Goal: Use online tool/utility: Utilize a website feature to perform a specific function

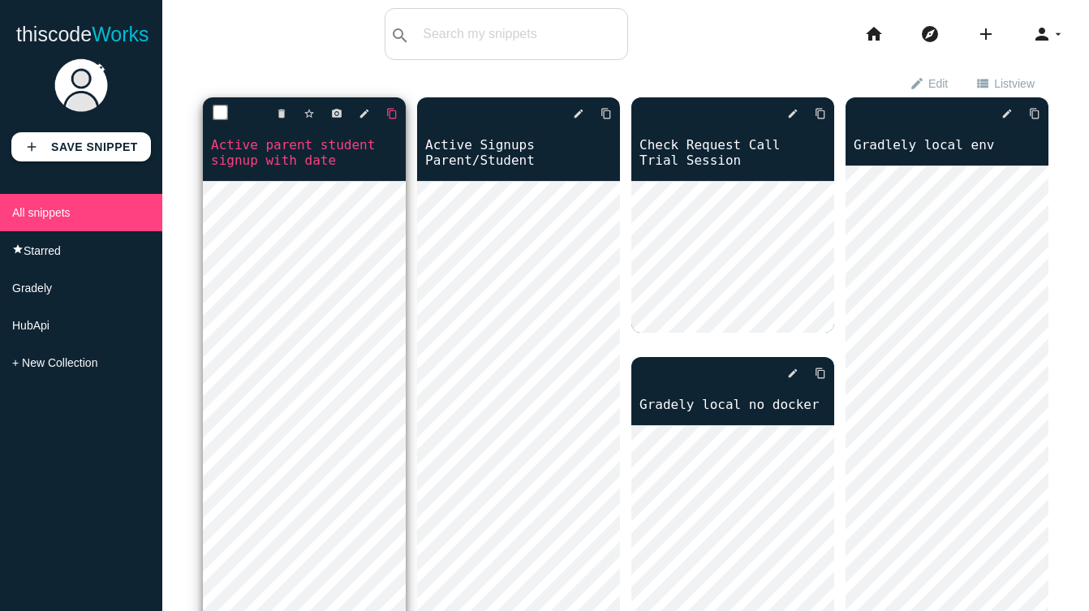
click at [389, 114] on icon "content_copy" at bounding box center [391, 113] width 11 height 29
click at [390, 114] on icon "content_copy" at bounding box center [391, 113] width 11 height 29
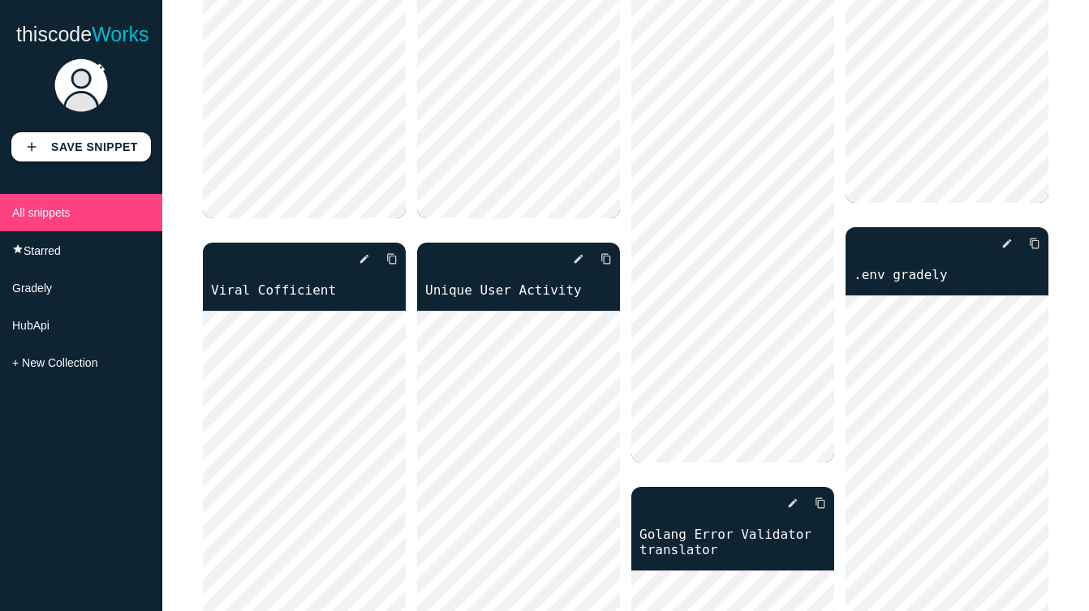
scroll to position [644, 0]
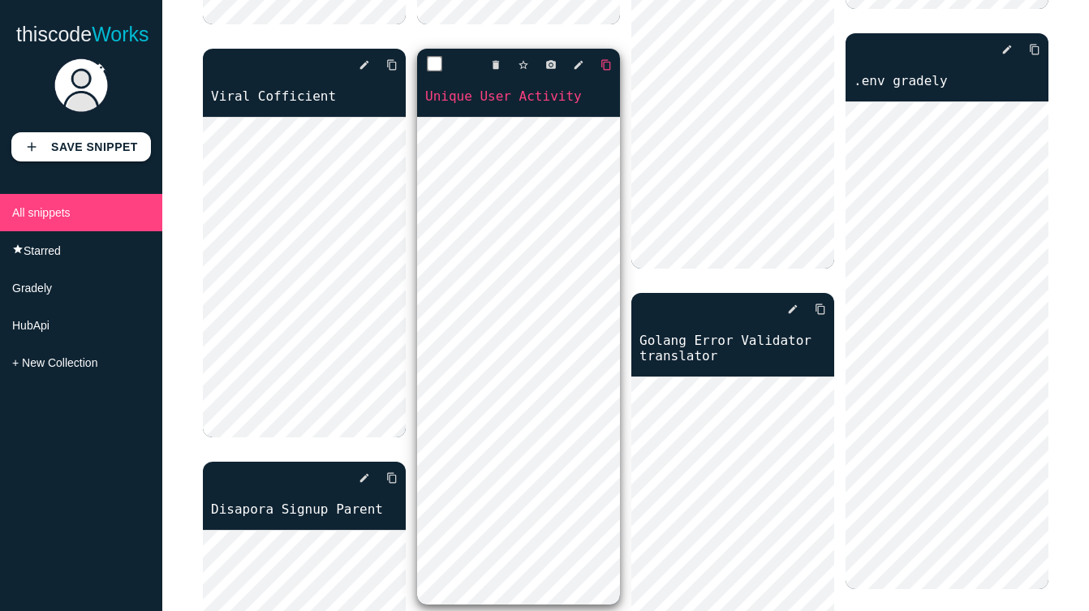
click at [607, 68] on icon "content_copy" at bounding box center [605, 64] width 11 height 29
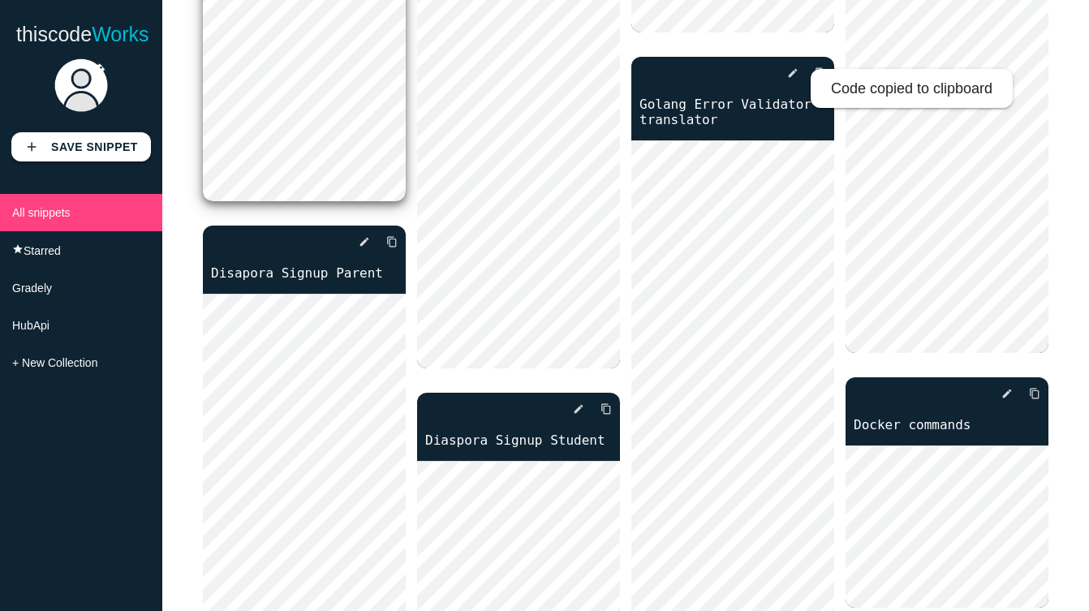
scroll to position [978, 0]
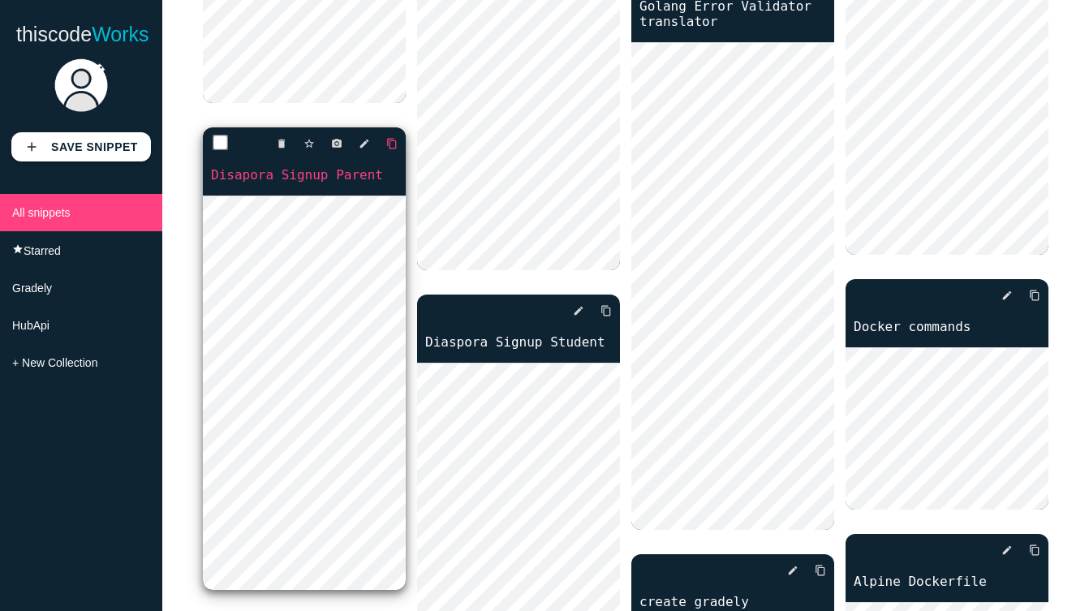
click at [389, 143] on icon "content_copy" at bounding box center [391, 143] width 11 height 29
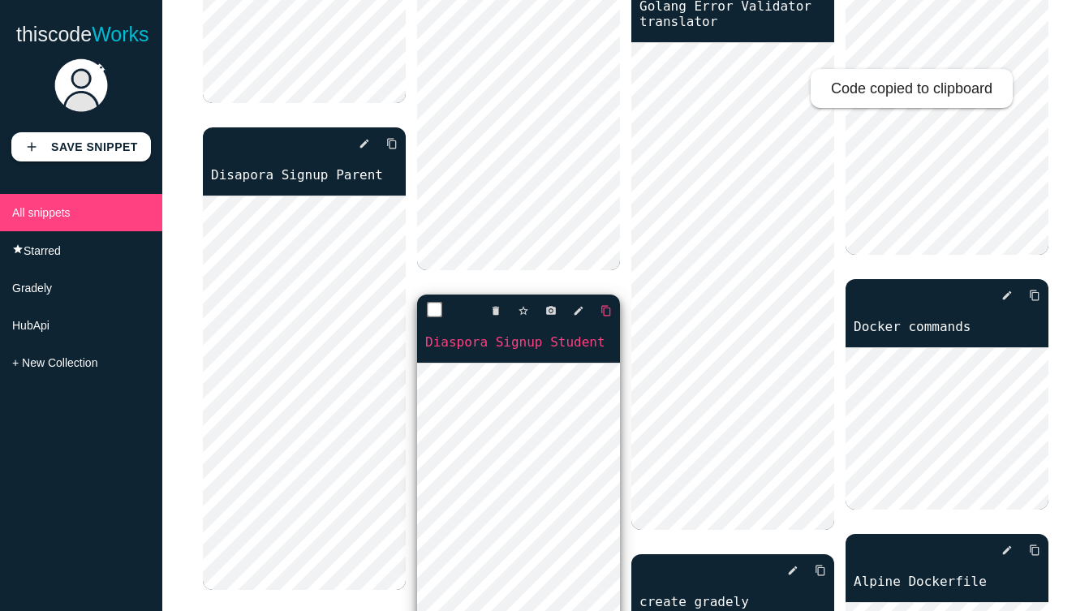
click at [607, 304] on icon "content_copy" at bounding box center [605, 310] width 11 height 29
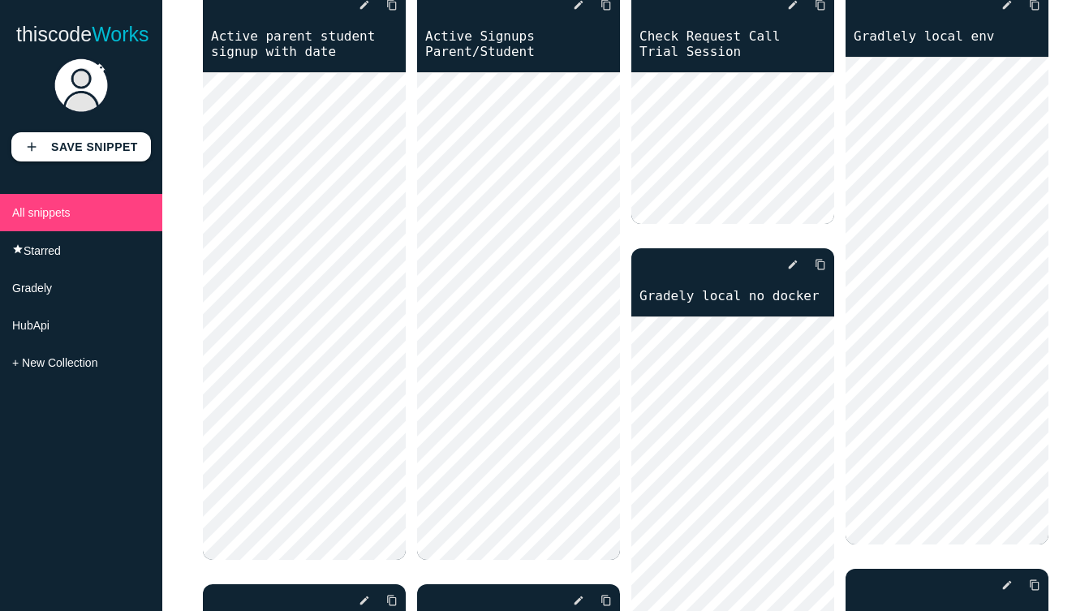
scroll to position [92, 0]
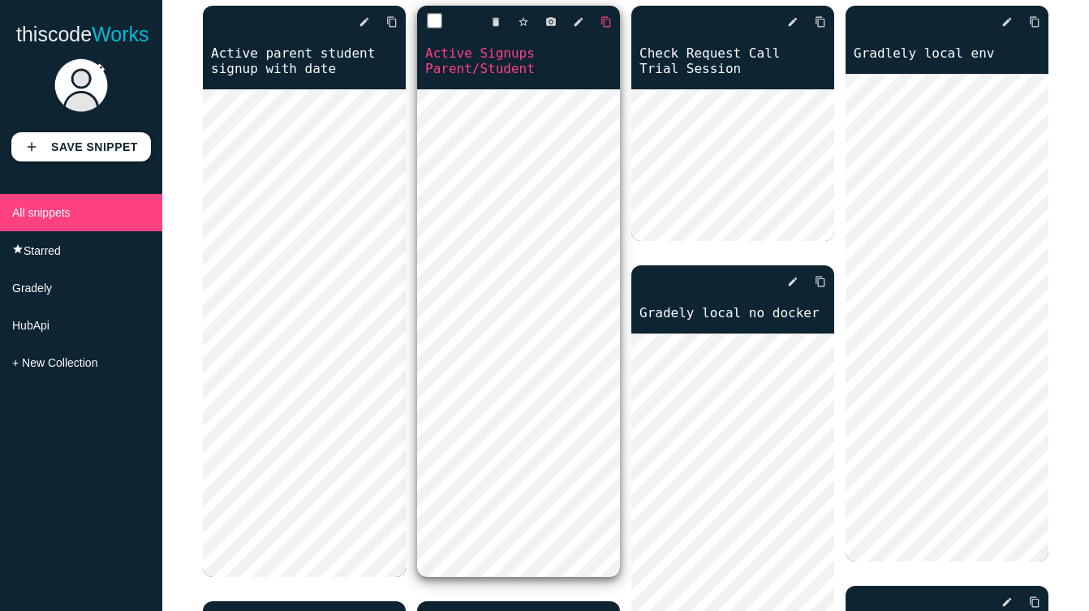
click at [601, 19] on icon "content_copy" at bounding box center [605, 21] width 11 height 29
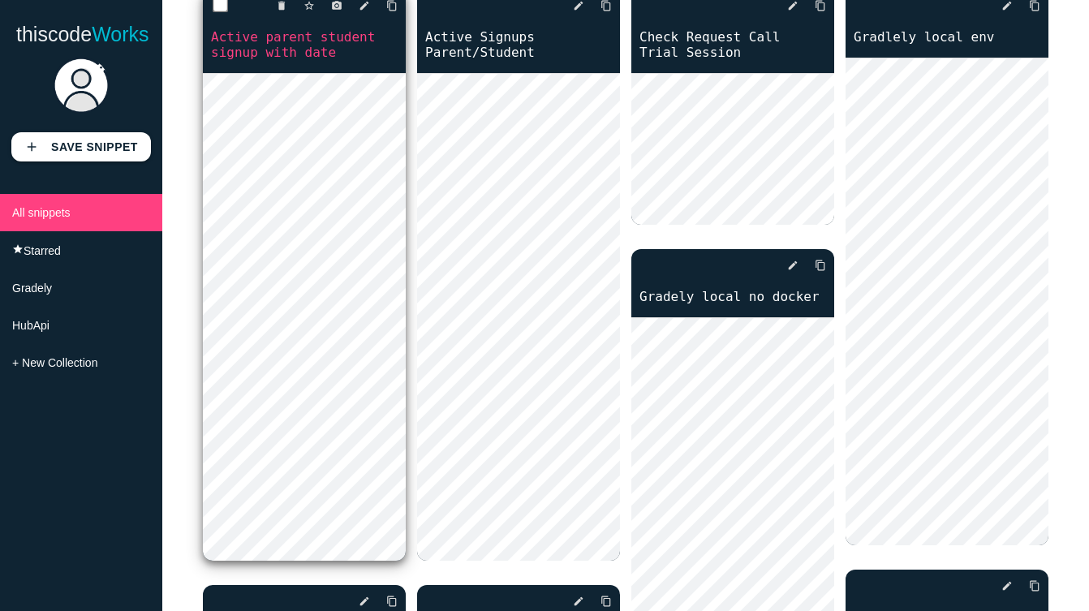
scroll to position [107, 0]
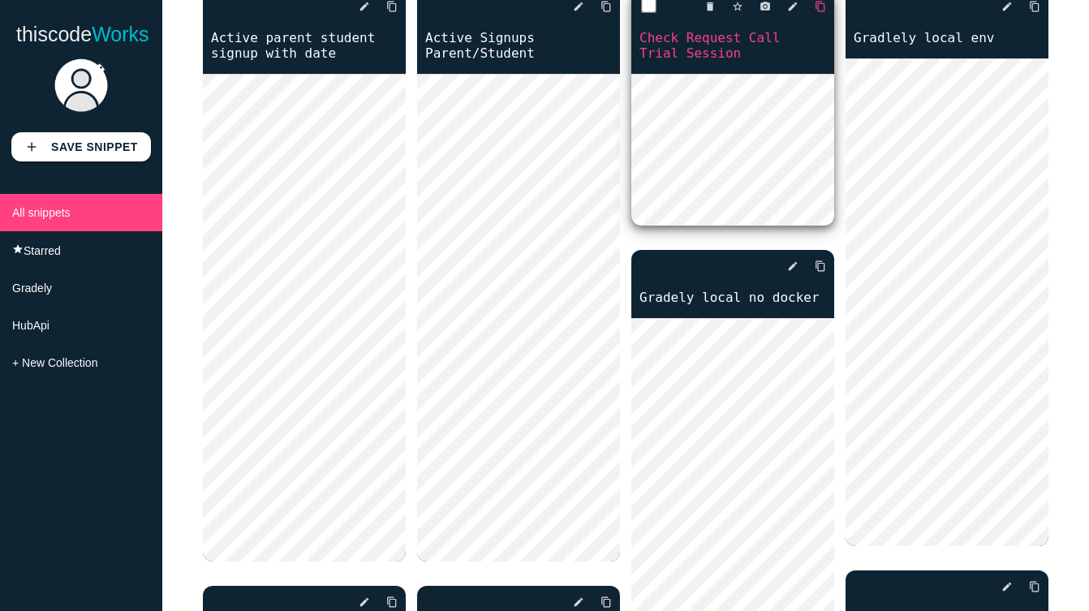
click at [815, 14] on icon "content_copy" at bounding box center [820, 6] width 11 height 29
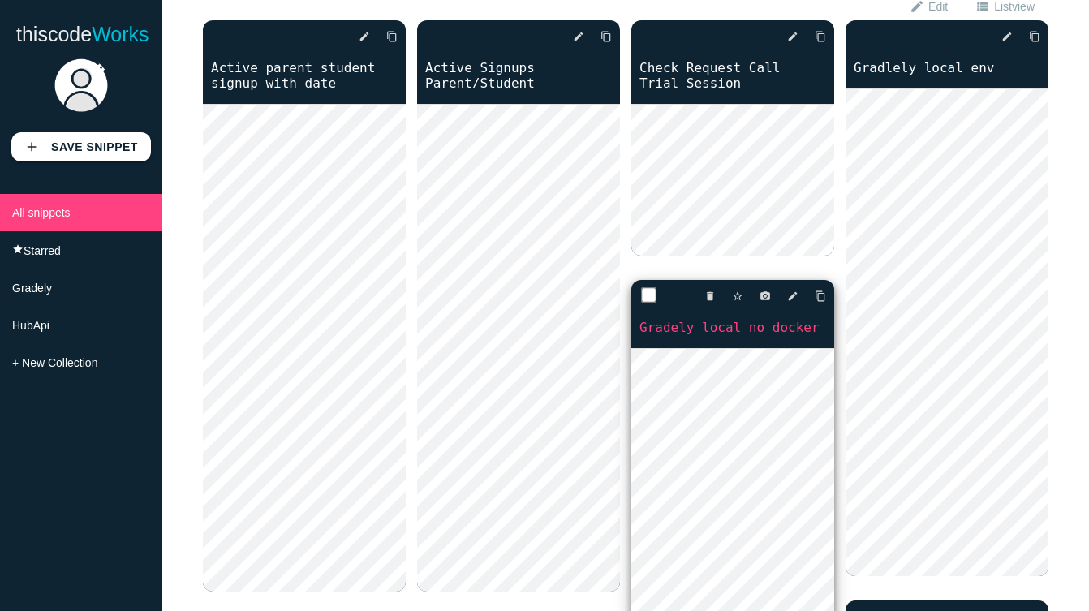
scroll to position [0, 0]
